Goal: Task Accomplishment & Management: Manage account settings

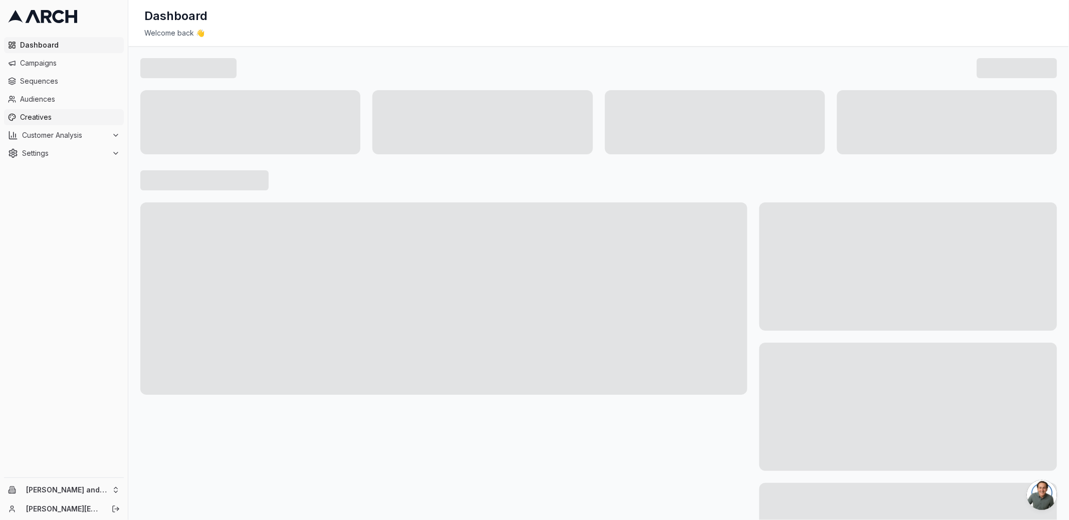
click at [65, 116] on span "Creatives" at bounding box center [70, 117] width 100 height 10
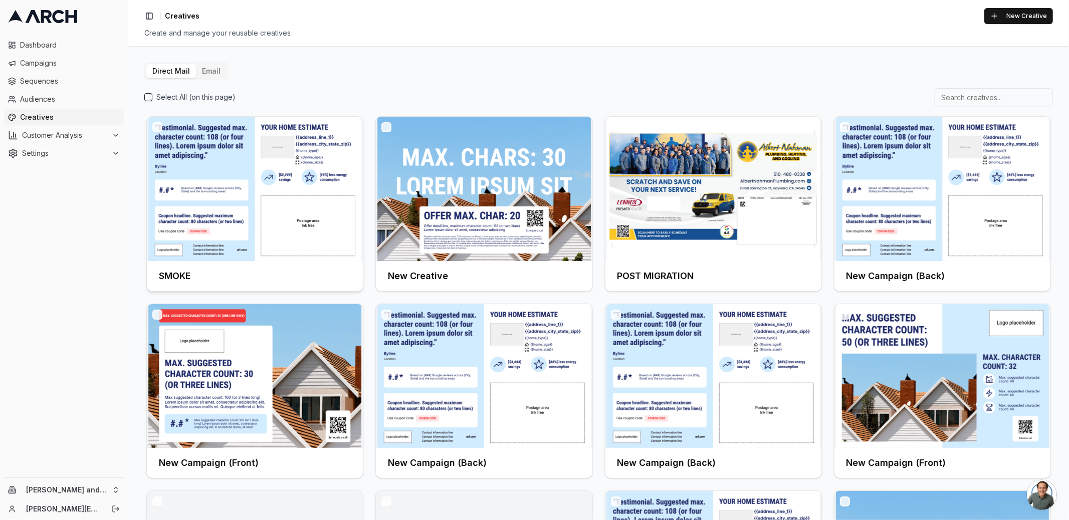
click at [300, 166] on img at bounding box center [255, 189] width 216 height 144
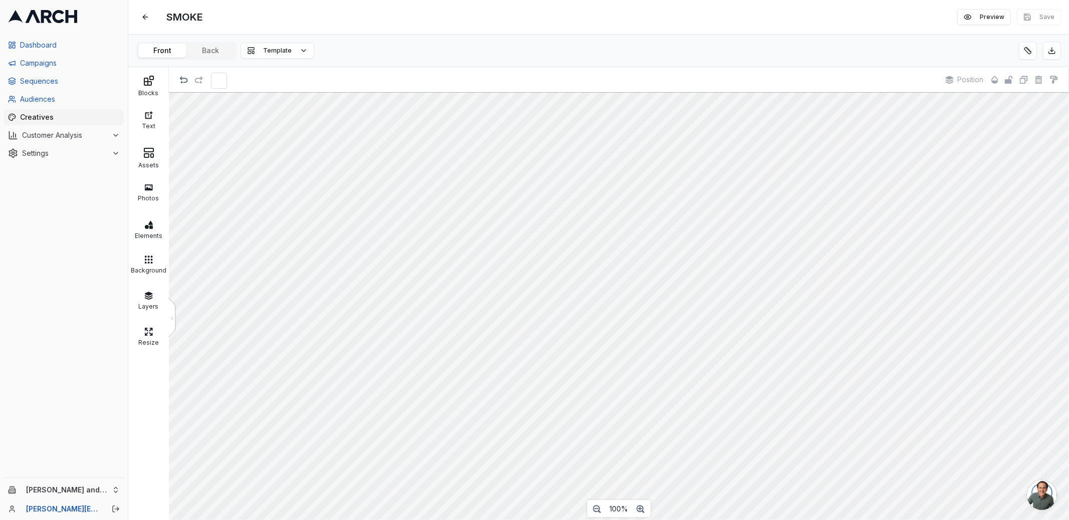
click at [689, 39] on div "Front Back Template" at bounding box center [598, 51] width 941 height 33
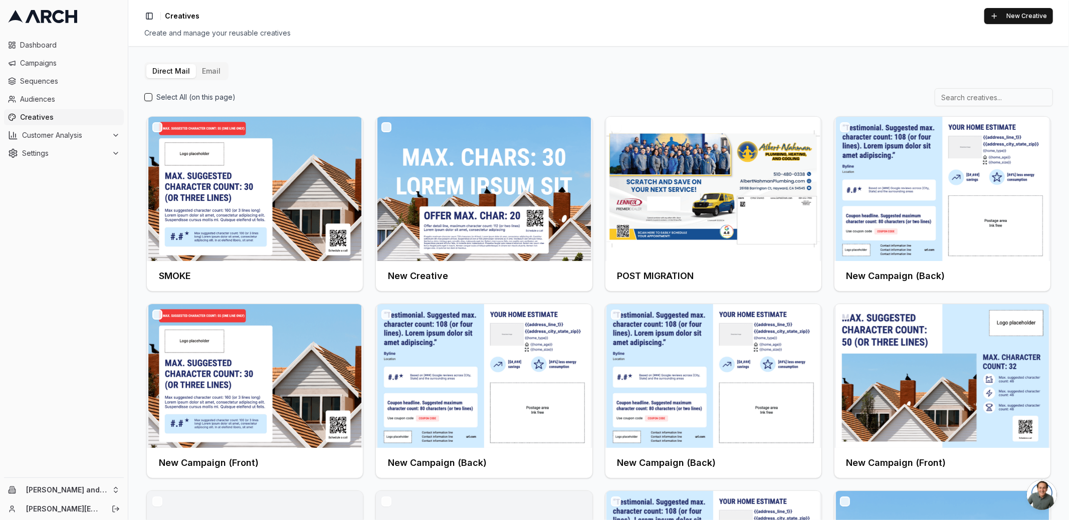
click at [209, 74] on button "Email" at bounding box center [211, 71] width 31 height 14
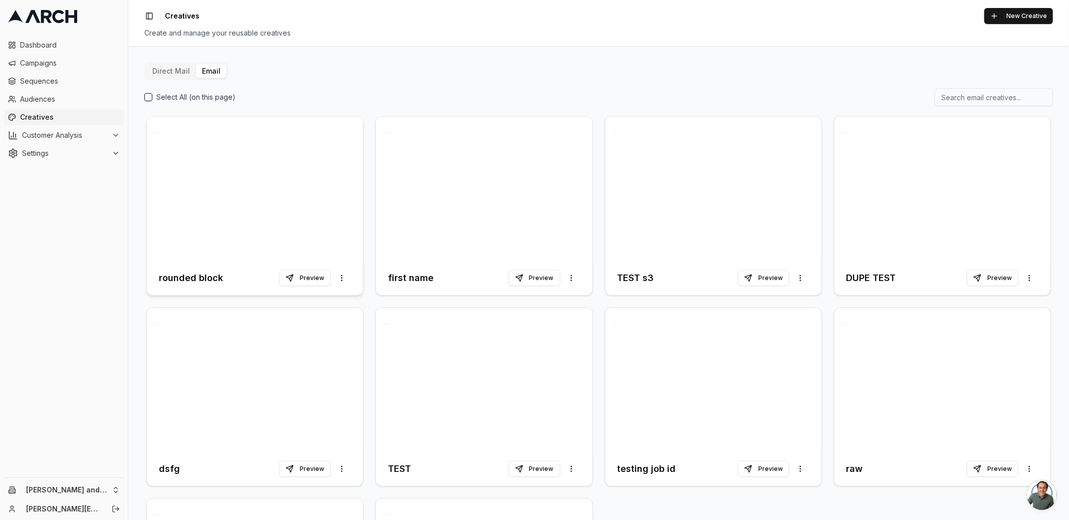
click at [286, 186] on div at bounding box center [255, 189] width 216 height 144
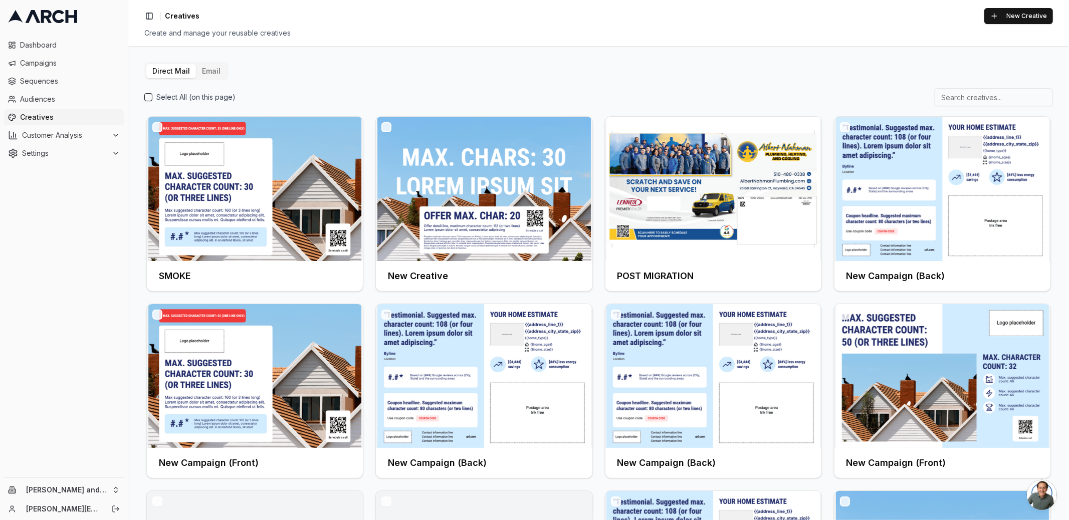
click at [410, 22] on div "Toggle Sidebar Creatives New Creative" at bounding box center [598, 16] width 909 height 16
click at [445, 71] on div "Direct Mail Email Select All (on this page) SMOKE New Creative POST MIGRATION N…" at bounding box center [598, 380] width 909 height 636
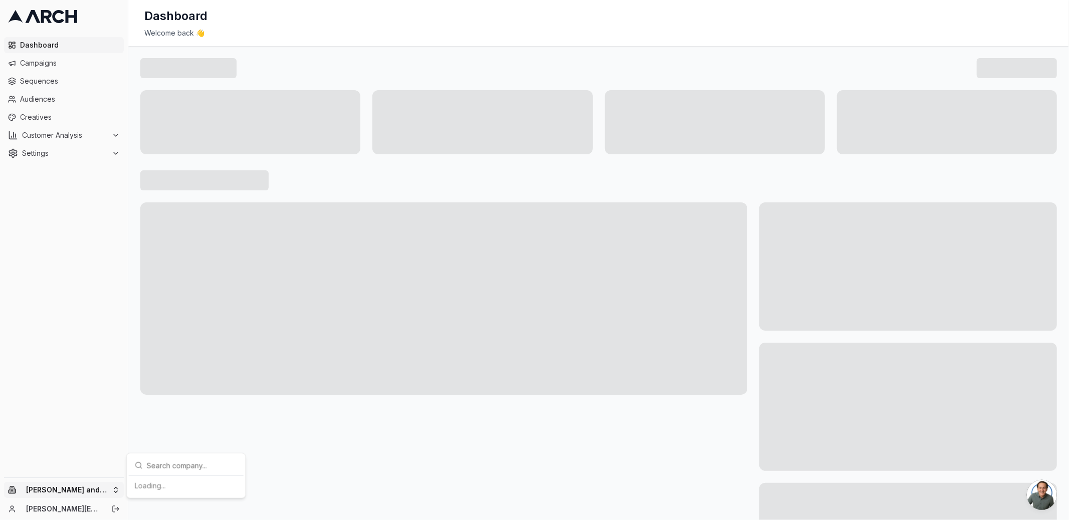
click at [112, 488] on html "Dashboard Campaigns Sequences Audiences Creatives Customer Analysis Settings Ol…" at bounding box center [534, 260] width 1069 height 520
click at [149, 472] on div "[PERSON_NAME]" at bounding box center [186, 470] width 111 height 16
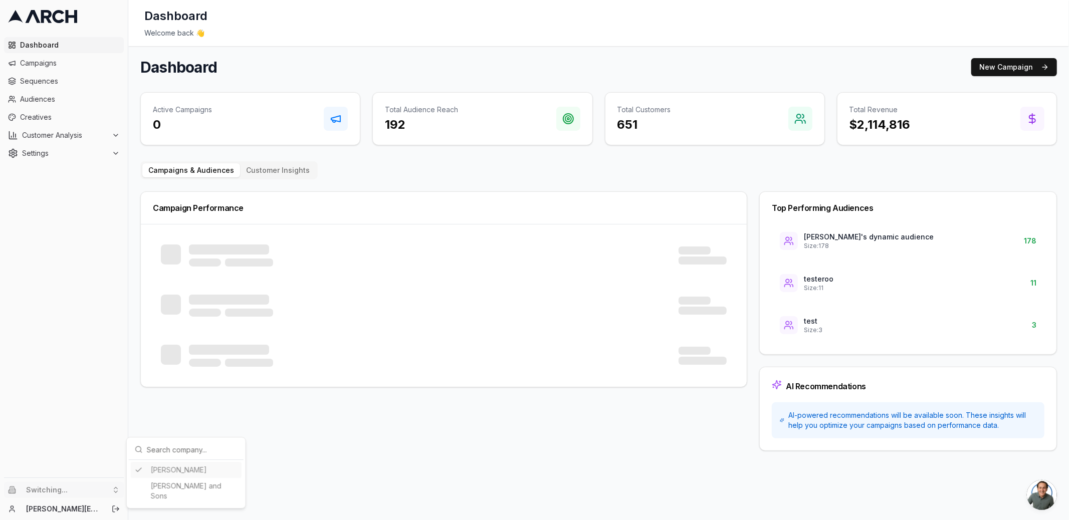
click at [134, 351] on html "Dashboard Campaigns Sequences Audiences Creatives Customer Analysis Settings Sw…" at bounding box center [534, 260] width 1069 height 520
click at [81, 117] on span "Creatives" at bounding box center [70, 117] width 100 height 10
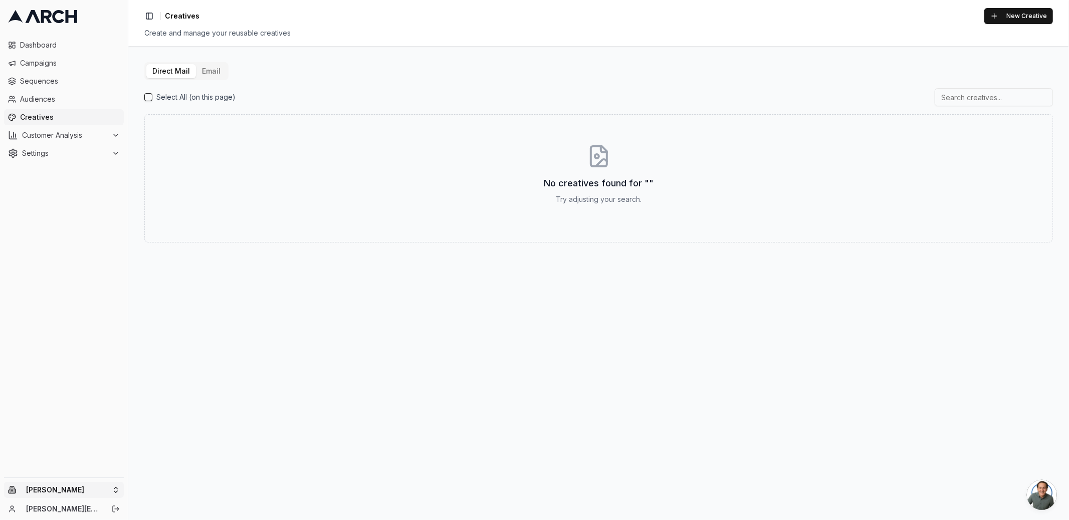
click at [91, 493] on html "Dashboard Campaigns Sequences Audiences Creatives Customer Analysis Settings Na…" at bounding box center [534, 260] width 1069 height 520
click at [142, 484] on div "[PERSON_NAME] and Sons" at bounding box center [186, 491] width 111 height 26
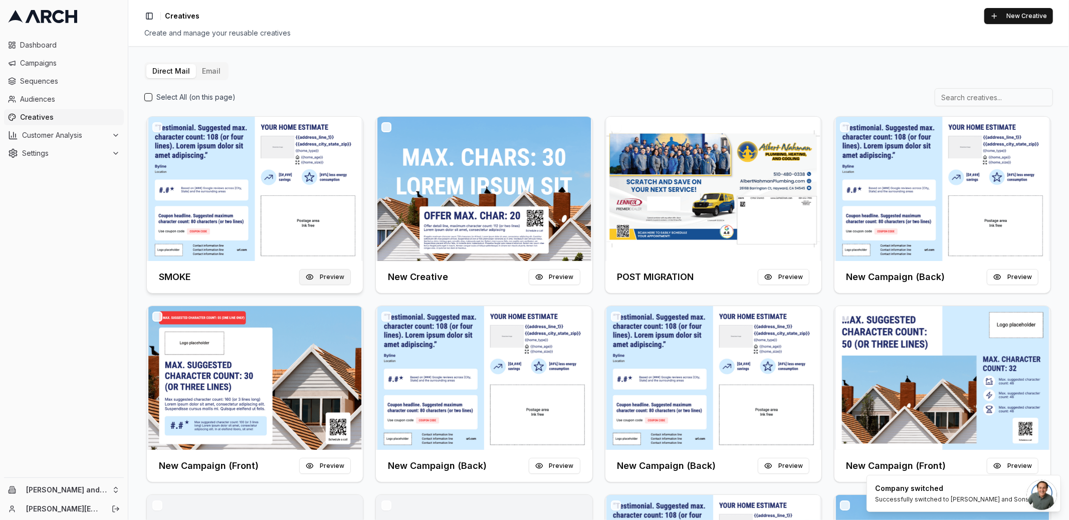
click at [331, 276] on button "Preview" at bounding box center [325, 277] width 52 height 16
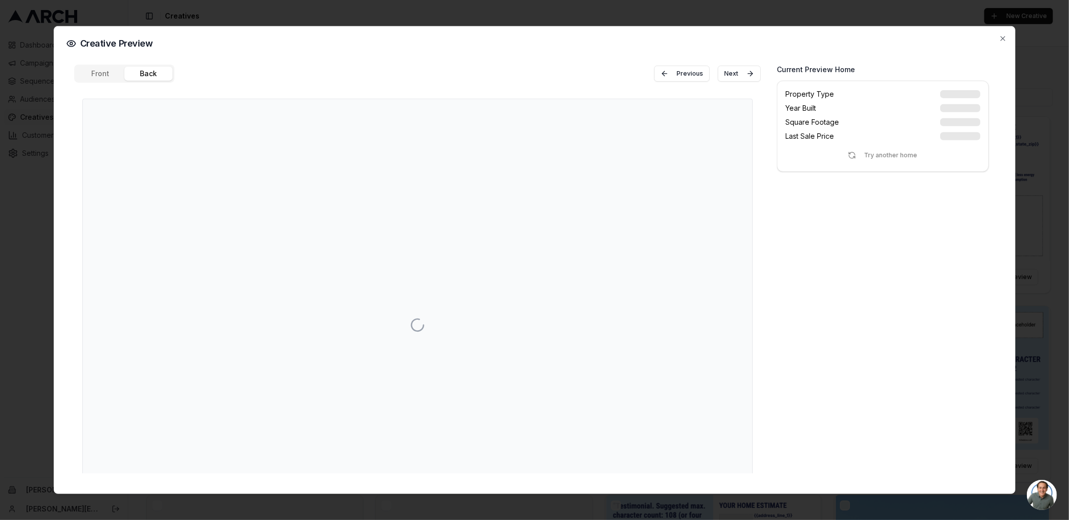
click at [158, 73] on button "Back" at bounding box center [148, 74] width 48 height 14
click at [102, 74] on button "Front" at bounding box center [100, 74] width 48 height 14
click at [1004, 37] on icon "button" at bounding box center [1003, 39] width 4 height 4
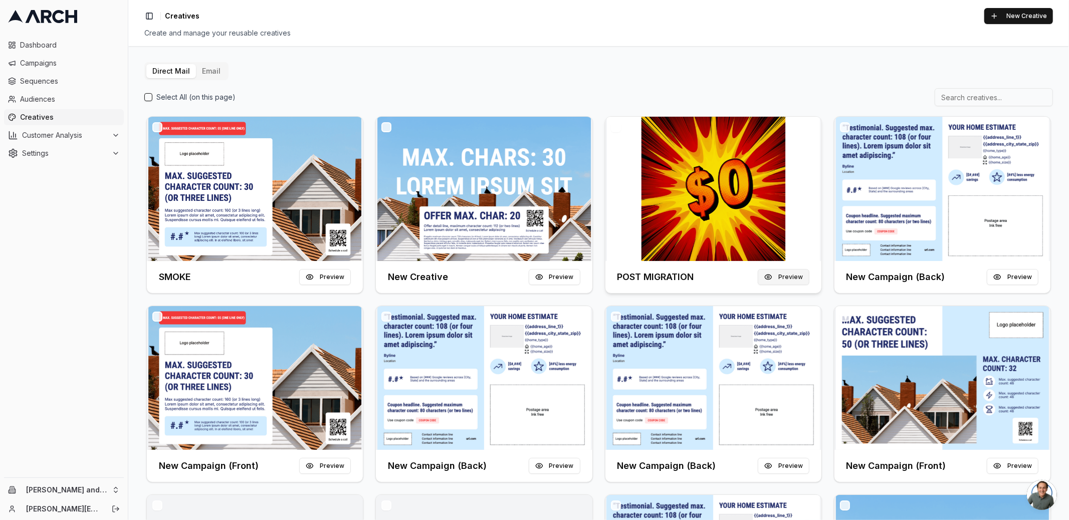
click at [787, 277] on button "Preview" at bounding box center [784, 277] width 52 height 16
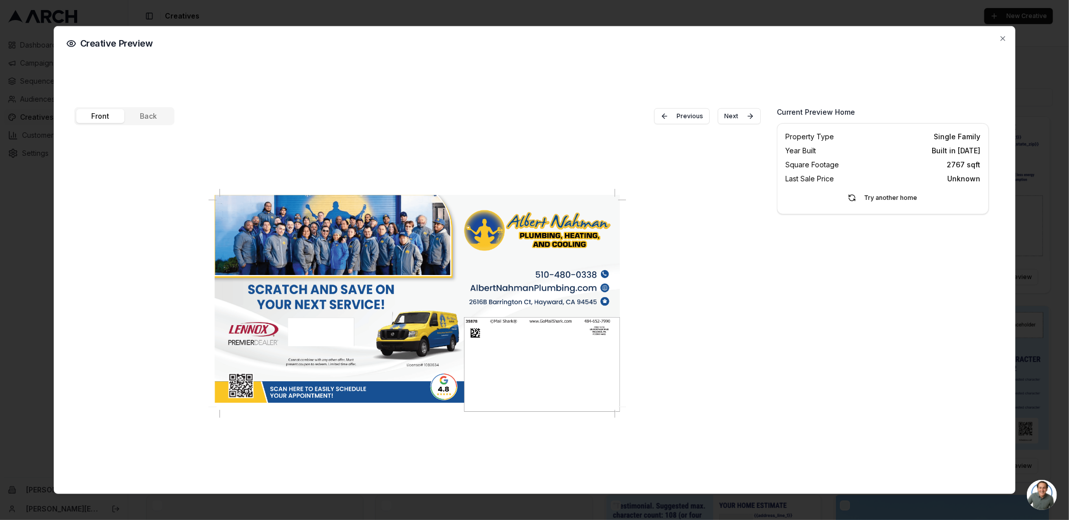
click at [147, 112] on div "Front Back Previous Next" at bounding box center [417, 290] width 687 height 366
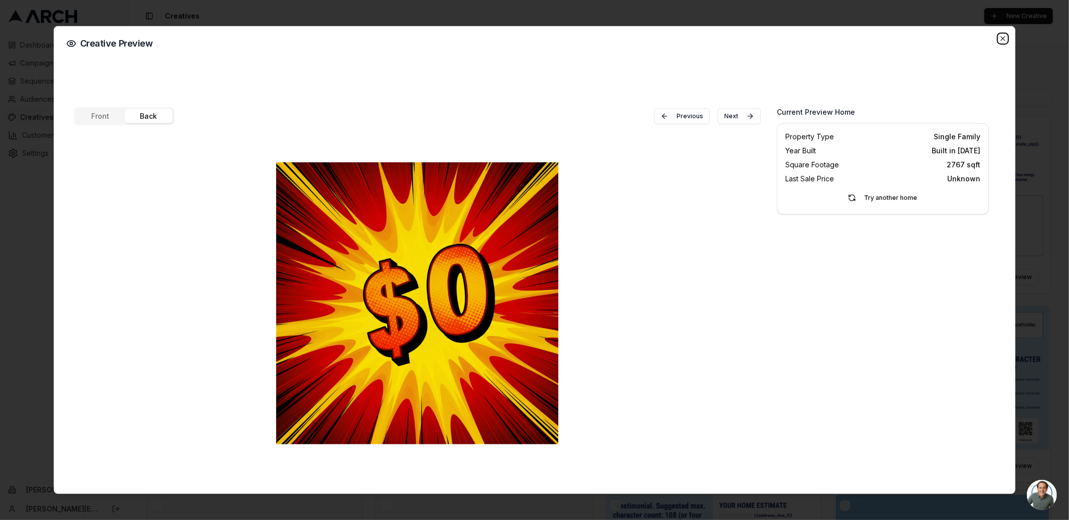
click at [1005, 38] on icon "button" at bounding box center [1003, 39] width 8 height 8
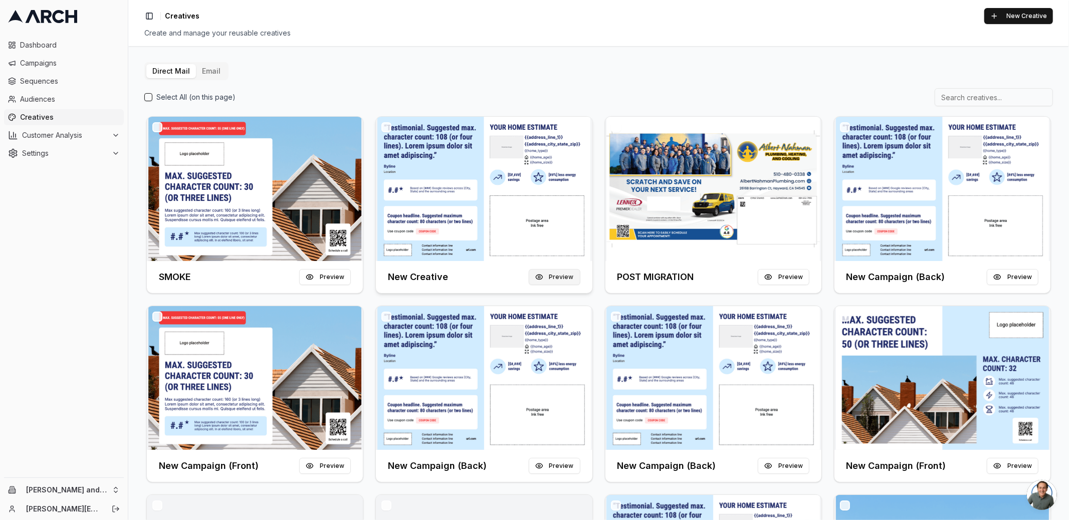
click at [568, 280] on button "Preview" at bounding box center [555, 277] width 52 height 16
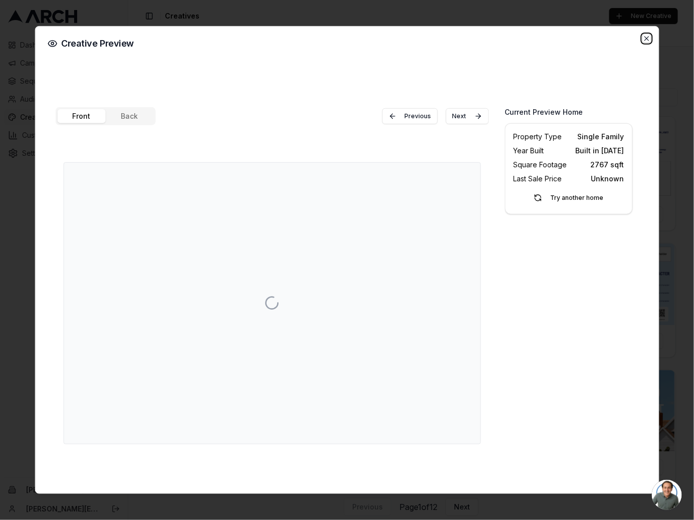
click at [645, 35] on icon "button" at bounding box center [647, 39] width 8 height 8
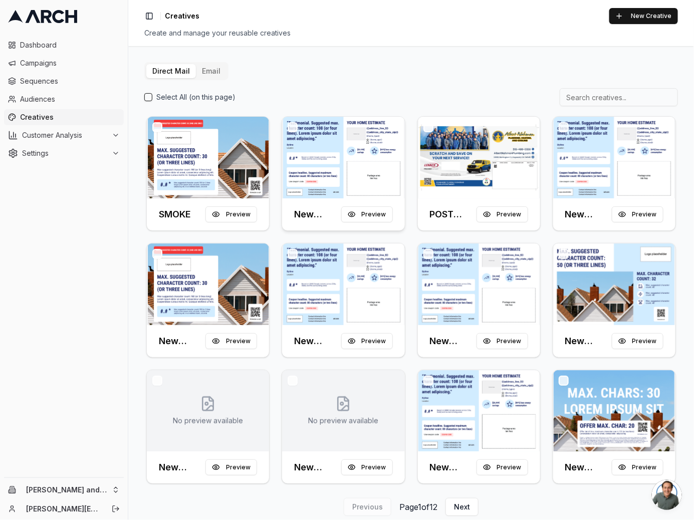
click at [345, 174] on img at bounding box center [343, 158] width 122 height 82
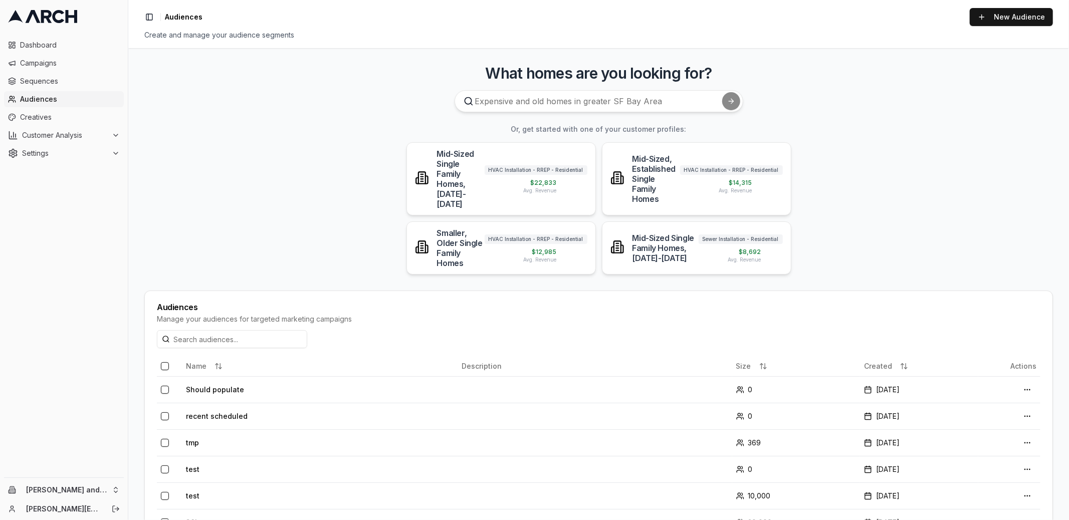
click at [59, 83] on span "Sequences" at bounding box center [70, 81] width 100 height 10
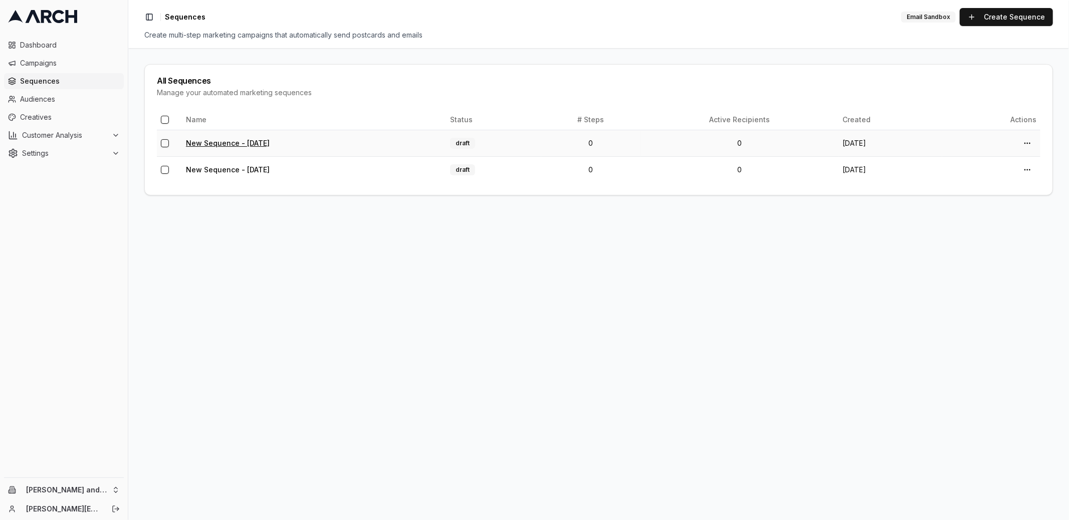
click at [251, 140] on link "New Sequence - Aug 26, 2025" at bounding box center [228, 143] width 84 height 9
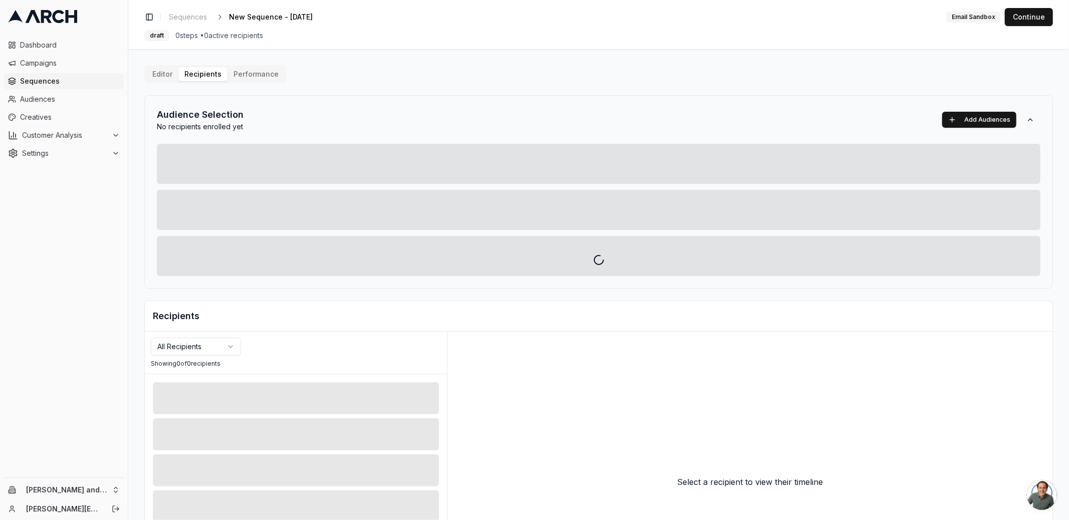
click at [187, 76] on div "Editor Recipients Performance Audience Selection No recipients enrolled yet Add…" at bounding box center [598, 349] width 909 height 568
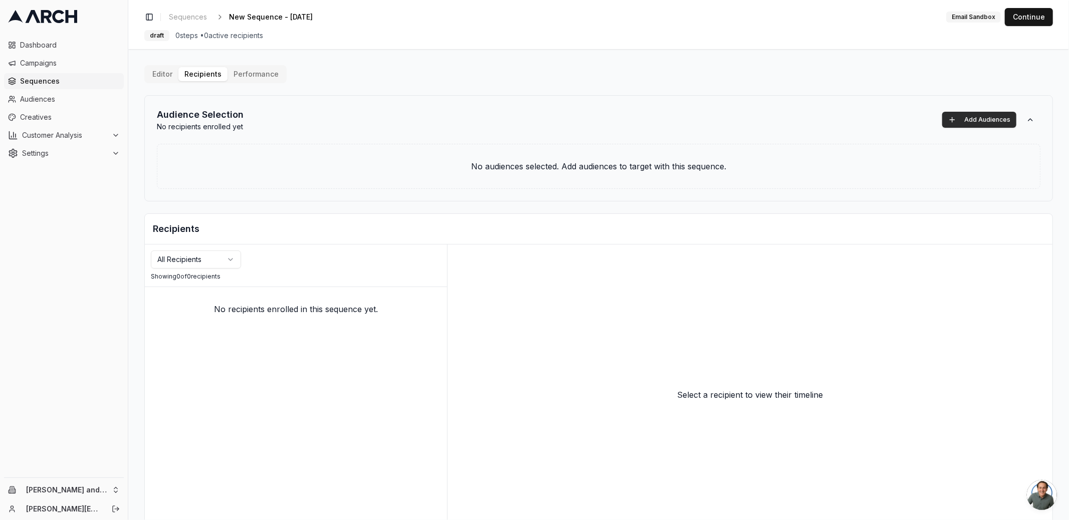
click at [973, 118] on button "Add Audiences" at bounding box center [980, 120] width 74 height 16
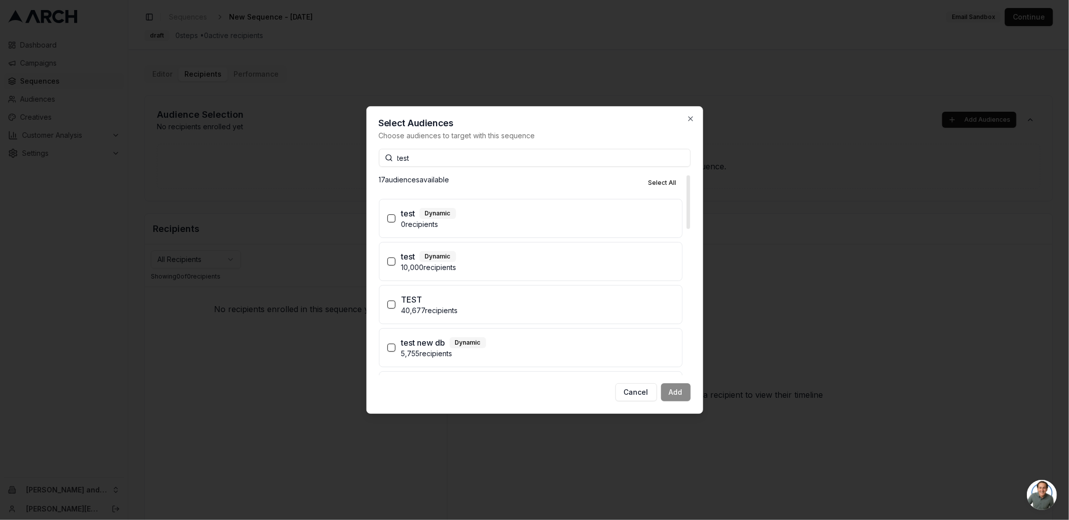
type input "test"
click at [559, 220] on p "0 recipients" at bounding box center [538, 225] width 273 height 10
click at [396, 220] on button "test Dynamic 0 recipients" at bounding box center [392, 219] width 8 height 8
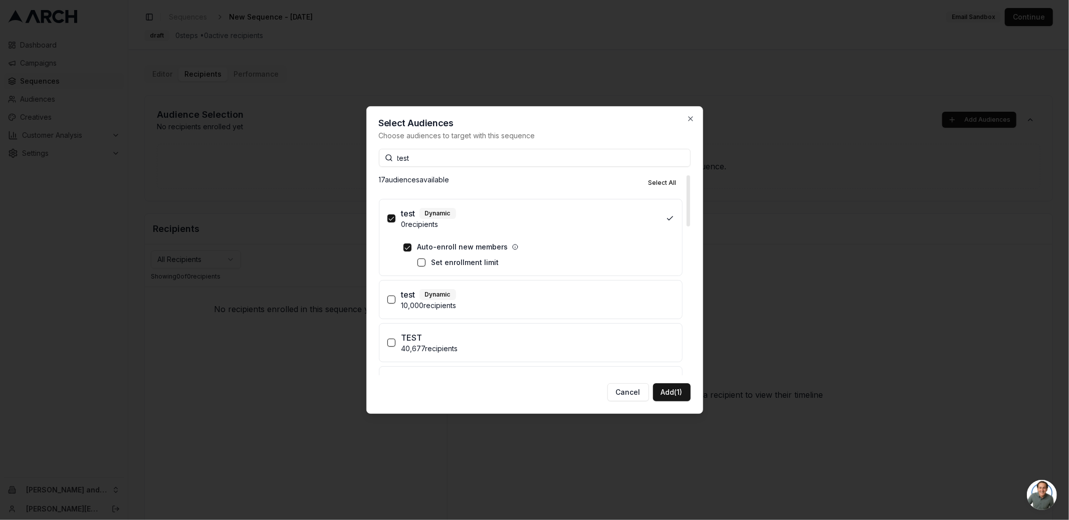
click at [528, 303] on p "10,000 recipients" at bounding box center [538, 306] width 273 height 10
click at [396, 303] on button "test Dynamic 10,000 recipients" at bounding box center [392, 300] width 8 height 8
click at [671, 393] on button "Add (2)" at bounding box center [671, 393] width 39 height 18
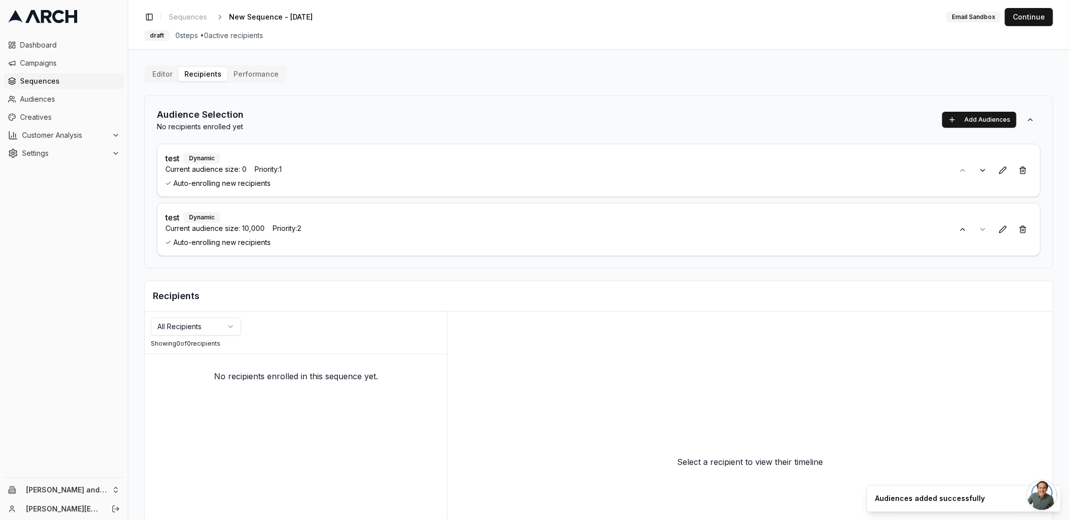
click at [169, 159] on p "test" at bounding box center [172, 158] width 14 height 12
click at [1001, 174] on button at bounding box center [1003, 170] width 18 height 18
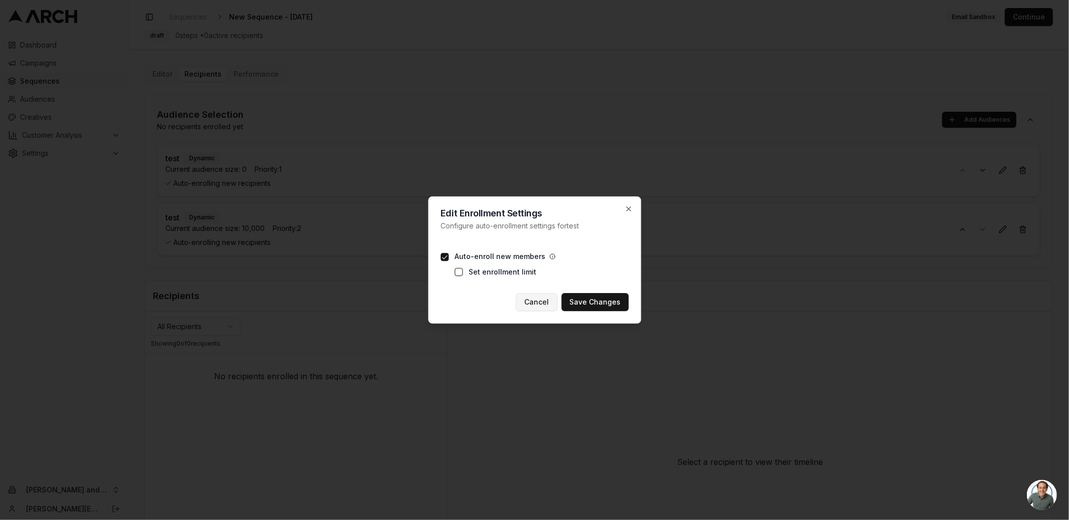
click at [545, 307] on button "Cancel" at bounding box center [537, 302] width 42 height 18
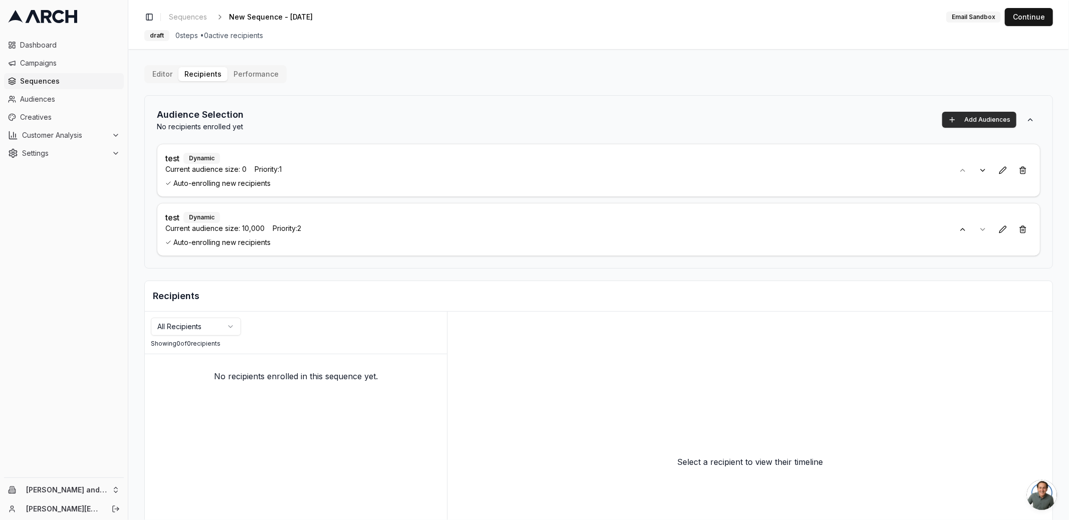
click at [975, 126] on button "Add Audiences" at bounding box center [980, 120] width 74 height 16
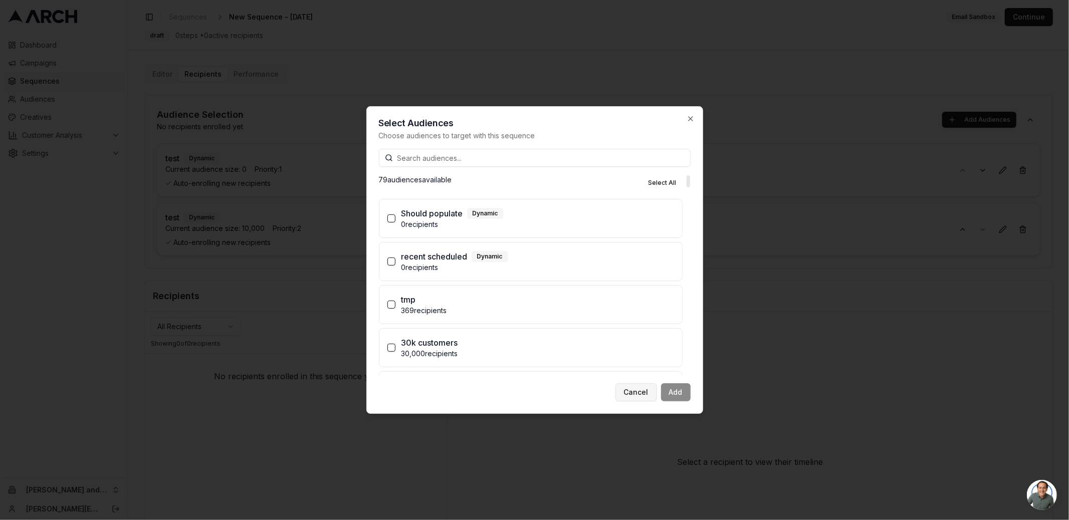
click at [631, 393] on button "Cancel" at bounding box center [637, 393] width 42 height 18
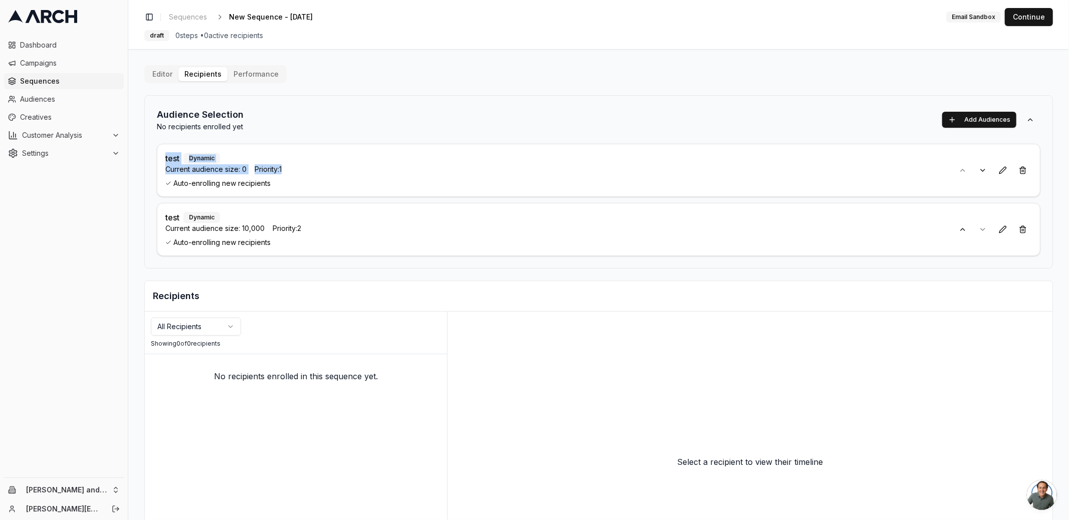
drag, startPoint x: 165, startPoint y: 158, endPoint x: 295, endPoint y: 180, distance: 131.7
click at [295, 179] on div "test Dynamic Current audience size: 0 Priority: 1 Auto-enrolling new recipients" at bounding box center [555, 170] width 781 height 36
click at [293, 186] on span "Auto-enrolling new recipients" at bounding box center [555, 183] width 781 height 10
drag, startPoint x: 247, startPoint y: 179, endPoint x: 169, endPoint y: 150, distance: 83.4
click at [155, 152] on div "Audience Selection No recipients enrolled yet Add Audiences test Dynamic Curren…" at bounding box center [598, 181] width 909 height 173
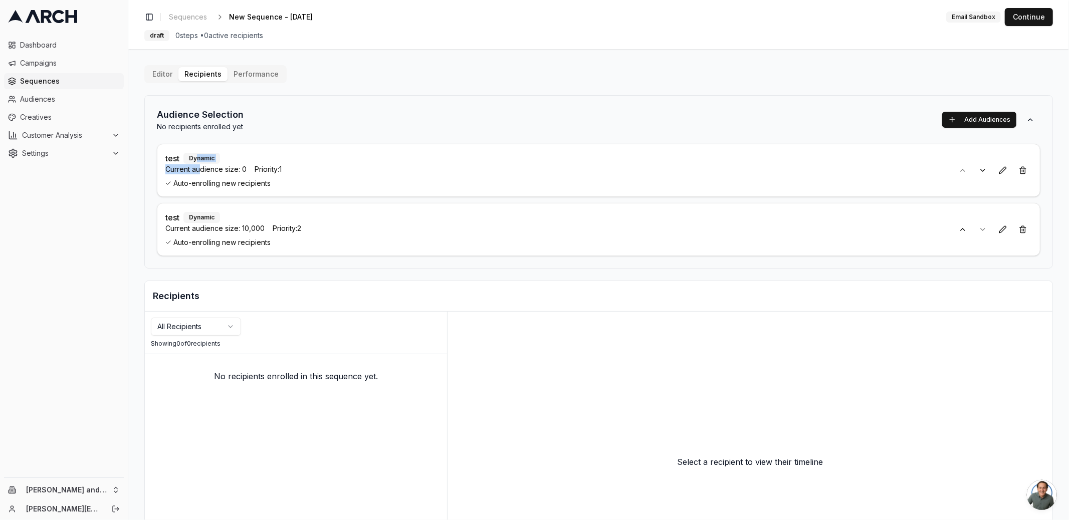
drag, startPoint x: 196, startPoint y: 155, endPoint x: 200, endPoint y: 171, distance: 16.1
click at [200, 171] on div "test Dynamic Current audience size: 0 Priority: 1 Auto-enrolling new recipients" at bounding box center [555, 170] width 781 height 36
click at [200, 171] on span "Current audience size: 0" at bounding box center [205, 169] width 81 height 10
click at [1030, 117] on button at bounding box center [1031, 120] width 20 height 16
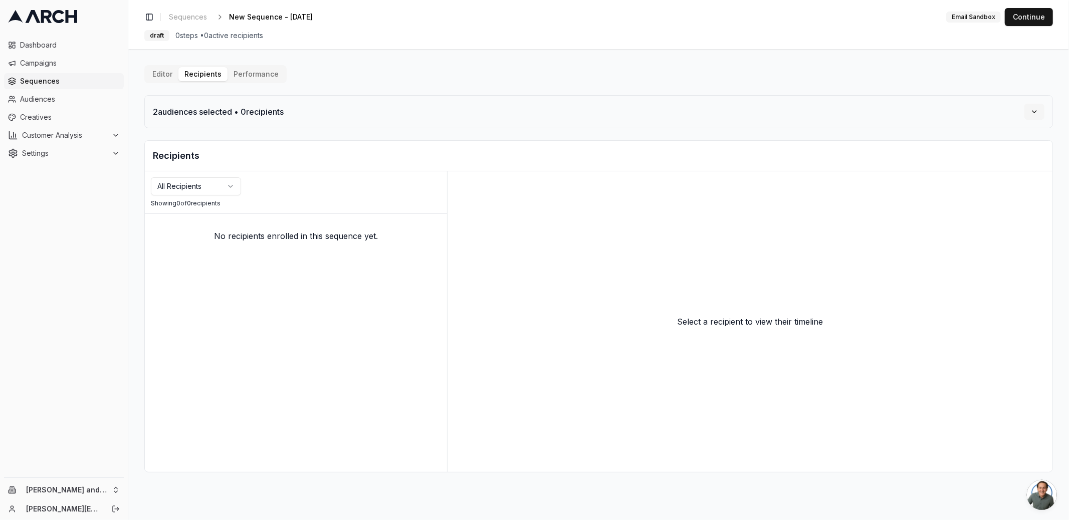
click at [1031, 115] on button at bounding box center [1035, 112] width 20 height 16
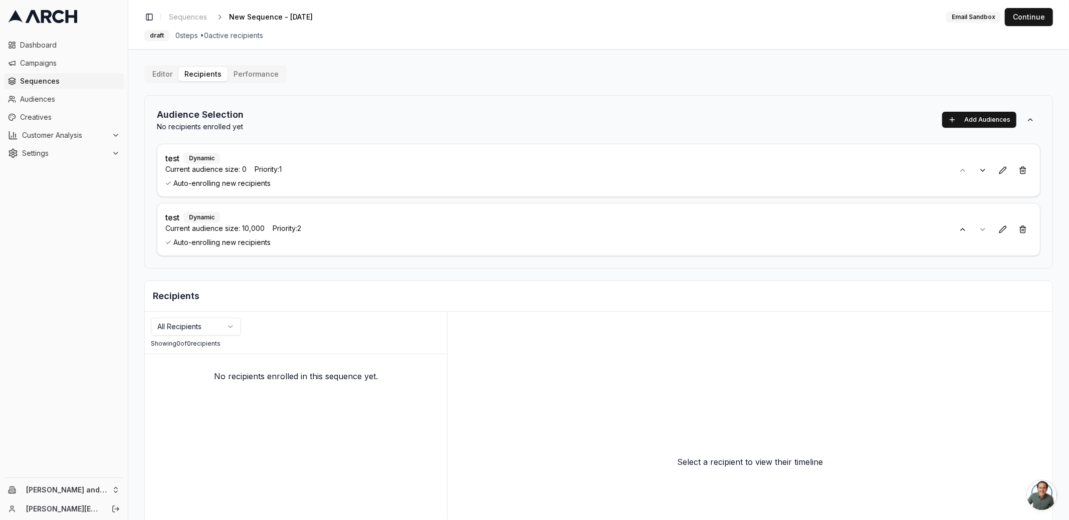
click at [43, 25] on link at bounding box center [64, 16] width 120 height 25
